Goal: Check status: Check status

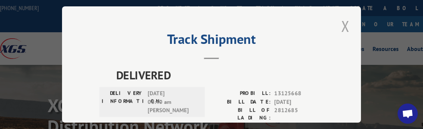
click at [342, 22] on button "Close modal" at bounding box center [345, 26] width 13 height 21
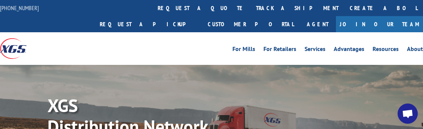
drag, startPoint x: 179, startPoint y: 6, endPoint x: 178, endPoint y: 15, distance: 9.0
click at [250, 6] on link "track a shipment" at bounding box center [297, 8] width 94 height 16
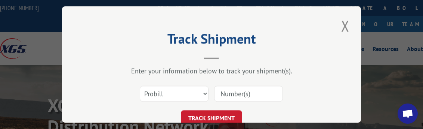
scroll to position [31, 0]
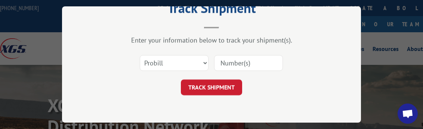
click at [245, 61] on input at bounding box center [248, 63] width 69 height 16
paste input "2851768"
type input "2851768"
click at [177, 58] on select "Select category... Probill BOL PO" at bounding box center [174, 63] width 69 height 16
select select "bol"
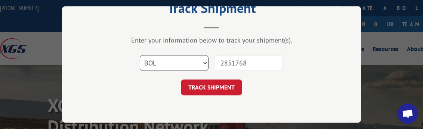
click at [140, 55] on select "Select category... Probill BOL PO" at bounding box center [174, 63] width 69 height 16
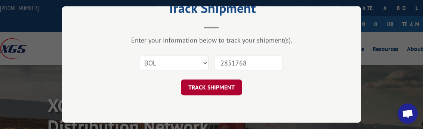
click at [216, 88] on button "TRACK SHIPMENT" at bounding box center [211, 87] width 61 height 16
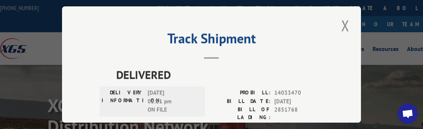
scroll to position [0, 0]
click at [346, 18] on button "Close modal" at bounding box center [345, 26] width 13 height 21
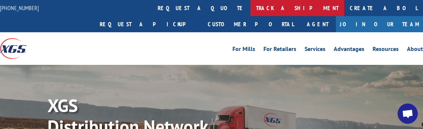
click at [250, 7] on link "track a shipment" at bounding box center [297, 8] width 94 height 16
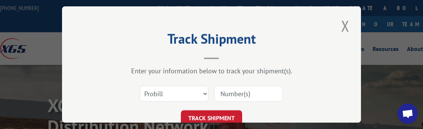
click at [236, 87] on input at bounding box center [248, 94] width 69 height 16
paste input "2851768"
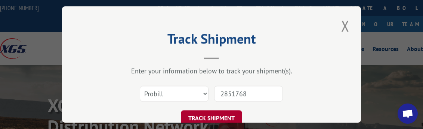
type input "2851768"
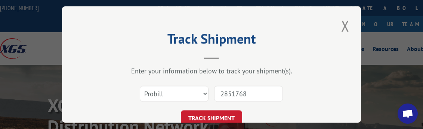
click at [215, 110] on button "TRACK SHIPMENT" at bounding box center [211, 118] width 61 height 16
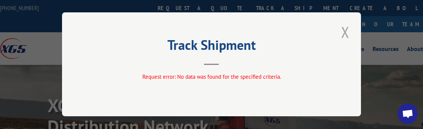
click at [346, 31] on button "Close modal" at bounding box center [345, 32] width 13 height 21
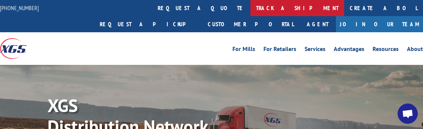
click at [250, 2] on link "track a shipment" at bounding box center [297, 8] width 94 height 16
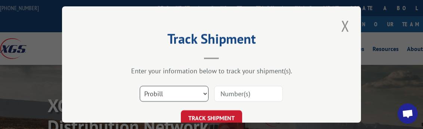
click at [165, 89] on select "Select category... Probill BOL PO" at bounding box center [174, 94] width 69 height 16
select select "bol"
click at [140, 86] on select "Select category... Probill BOL PO" at bounding box center [174, 94] width 69 height 16
click at [236, 95] on input at bounding box center [248, 94] width 69 height 16
paste input "2851768"
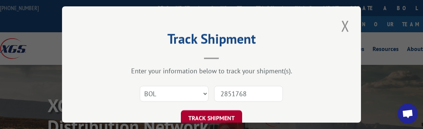
type input "2851768"
click at [212, 114] on button "TRACK SHIPMENT" at bounding box center [211, 118] width 61 height 16
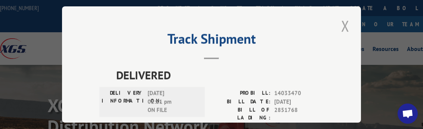
click at [344, 26] on button "Close modal" at bounding box center [345, 26] width 13 height 21
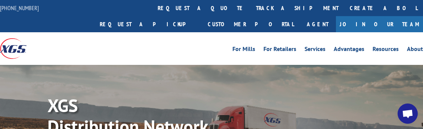
drag, startPoint x: 181, startPoint y: 7, endPoint x: 181, endPoint y: 21, distance: 13.8
click at [250, 7] on link "track a shipment" at bounding box center [297, 8] width 94 height 16
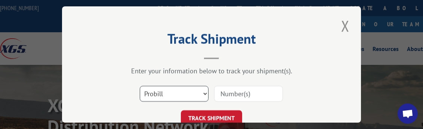
click at [189, 89] on select "Select category... Probill BOL PO" at bounding box center [174, 94] width 69 height 16
select select "po"
click at [140, 86] on select "Select category... Probill BOL PO" at bounding box center [174, 94] width 69 height 16
click at [231, 92] on input at bounding box center [248, 94] width 69 height 16
paste input "CG502456"
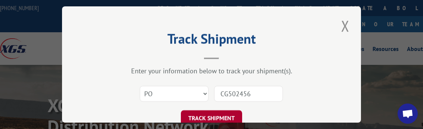
type input "CG502456"
click at [213, 110] on button "TRACK SHIPMENT" at bounding box center [211, 118] width 61 height 16
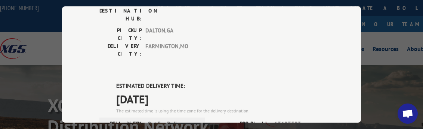
scroll to position [187, 0]
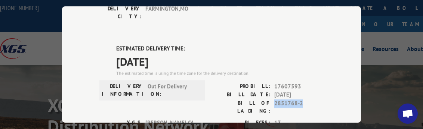
drag, startPoint x: 272, startPoint y: 59, endPoint x: 300, endPoint y: 60, distance: 27.7
click at [300, 99] on span "2851768-2" at bounding box center [298, 107] width 49 height 16
copy span "2851768-2"
click at [283, 82] on span "17607593" at bounding box center [298, 86] width 49 height 9
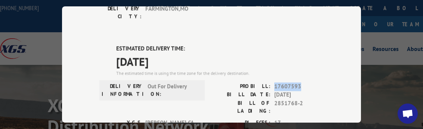
copy span "17607593"
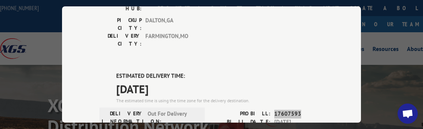
scroll to position [197, 0]
